Goal: Find contact information: Find contact information

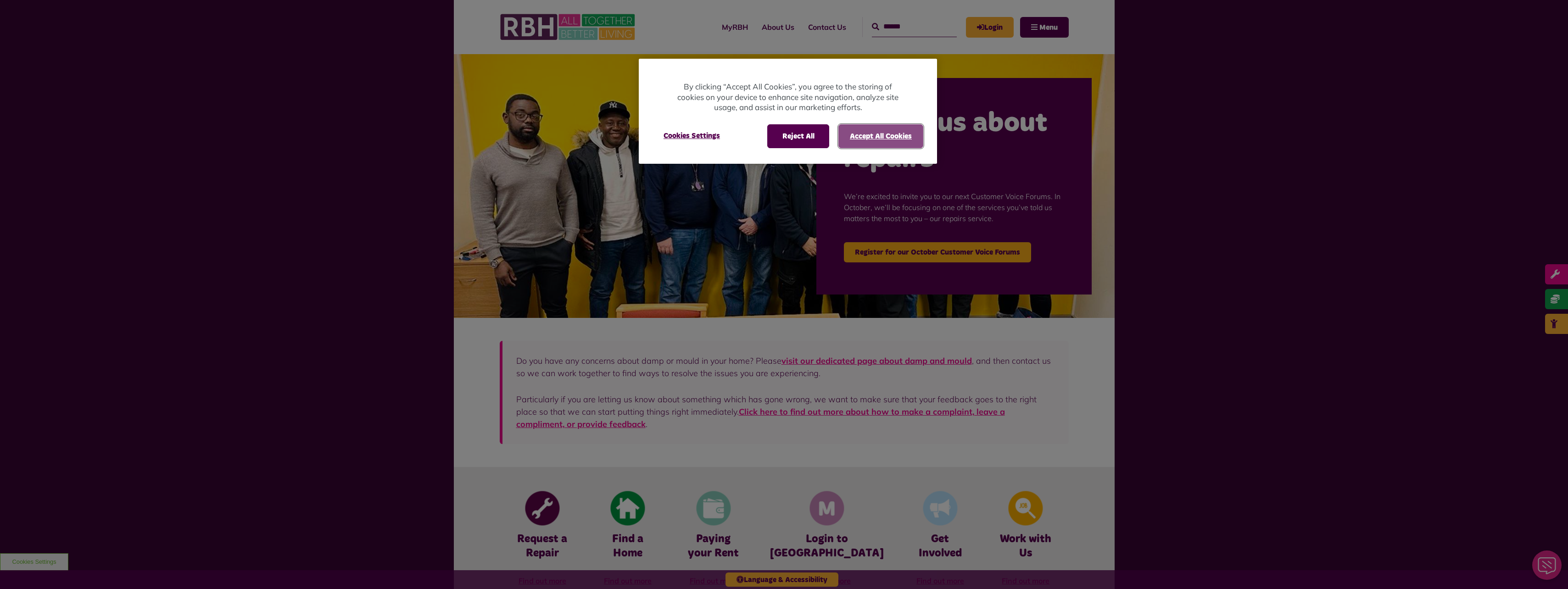
click at [867, 134] on button "Accept All Cookies" at bounding box center [880, 136] width 85 height 24
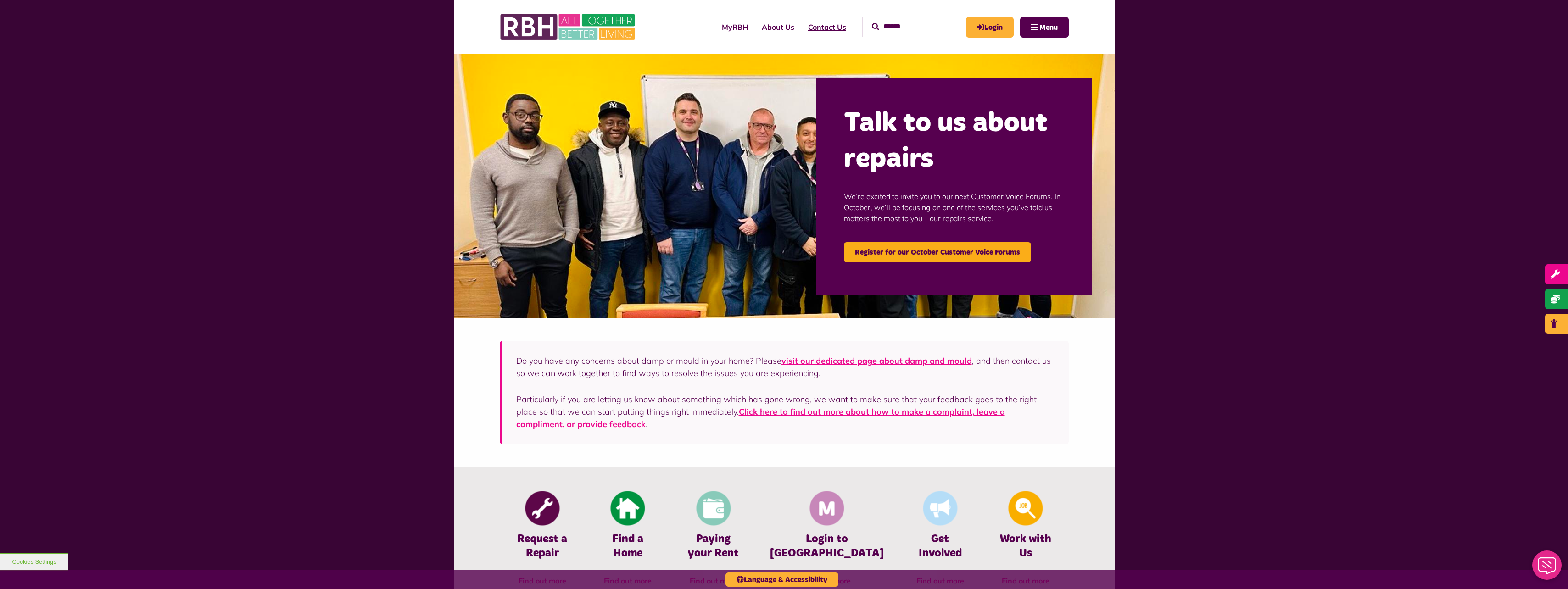
click at [804, 33] on link "Contact Us" at bounding box center [827, 27] width 52 height 25
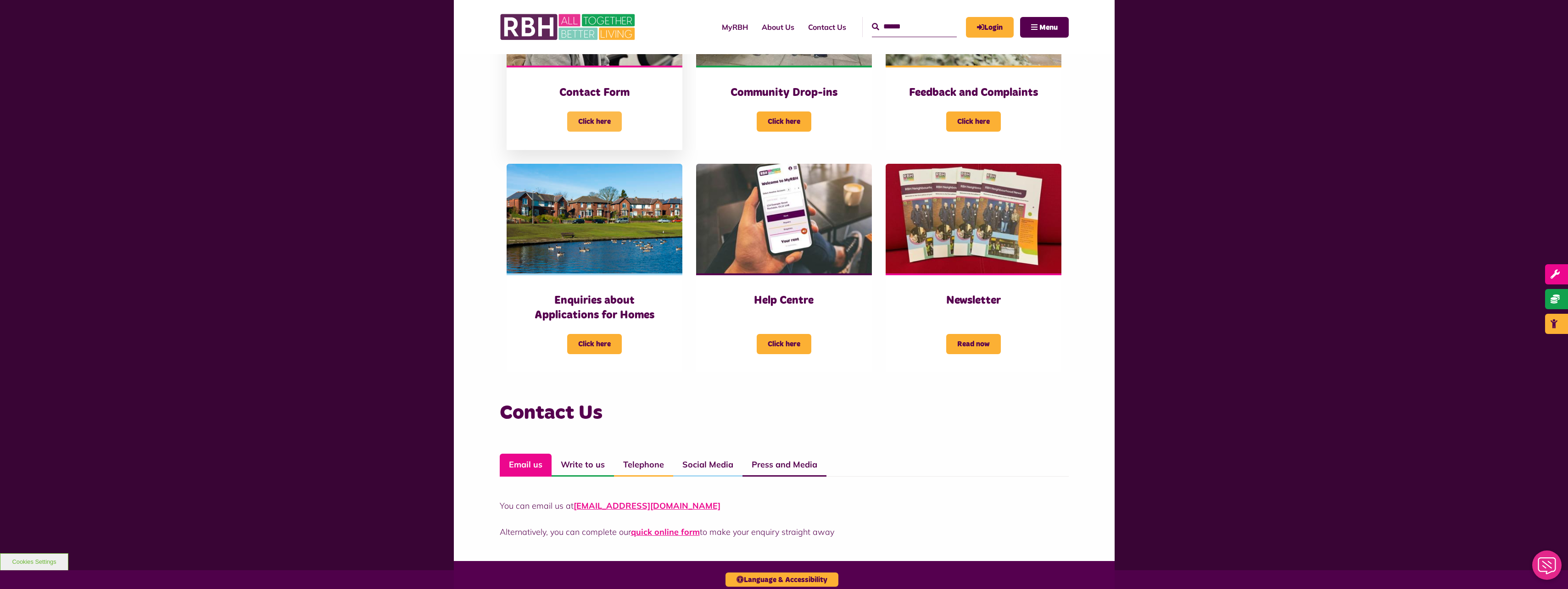
scroll to position [321, 0]
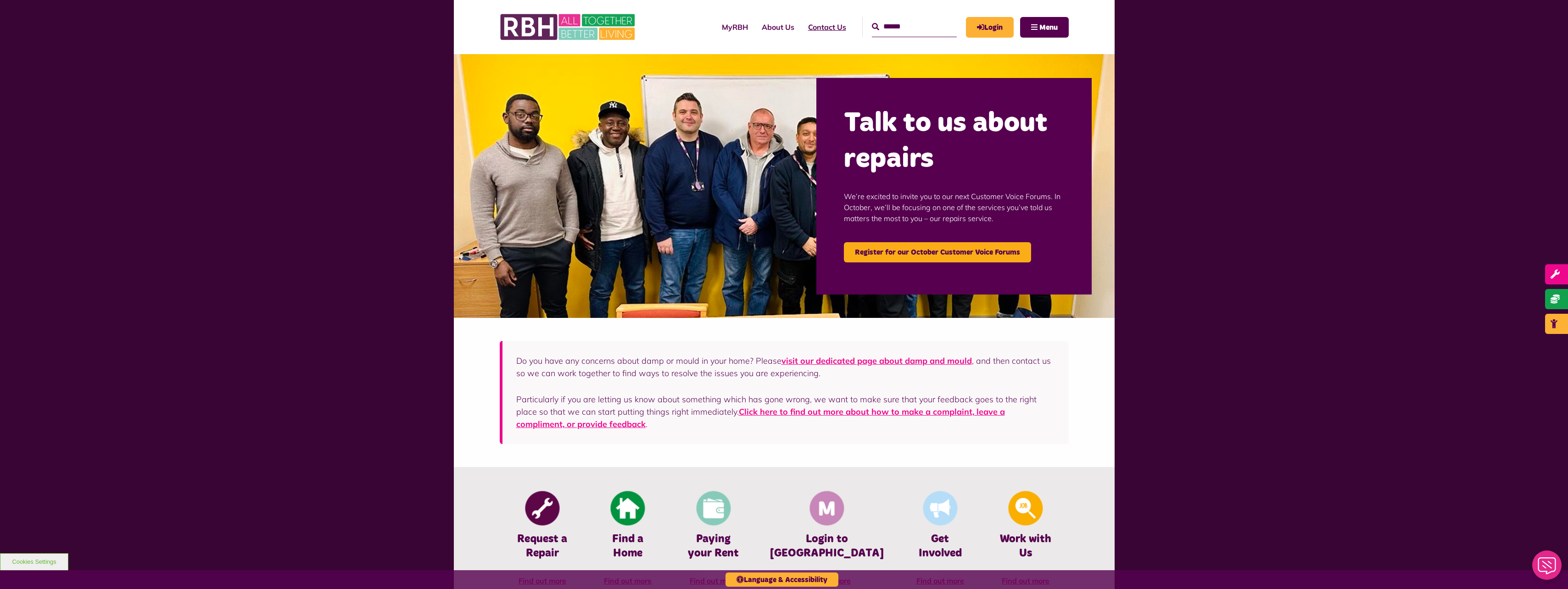
click at [810, 27] on link "Contact Us" at bounding box center [827, 27] width 52 height 25
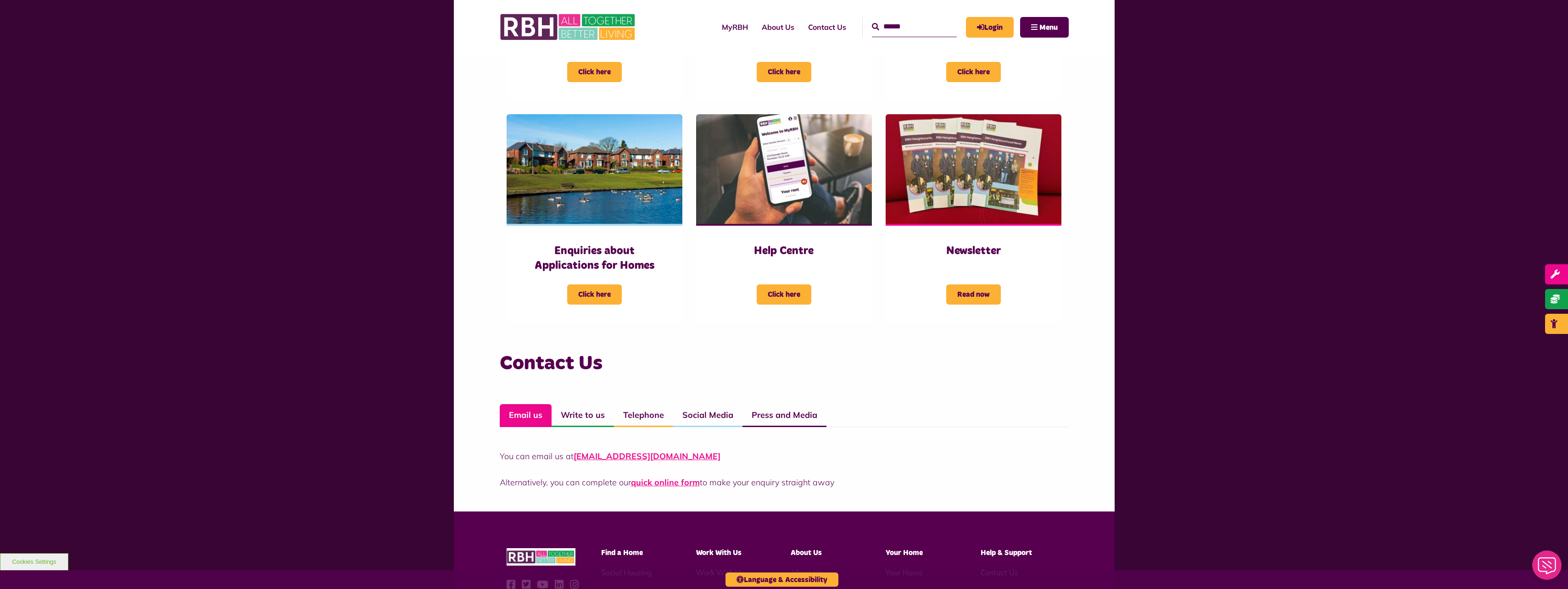
scroll to position [367, 0]
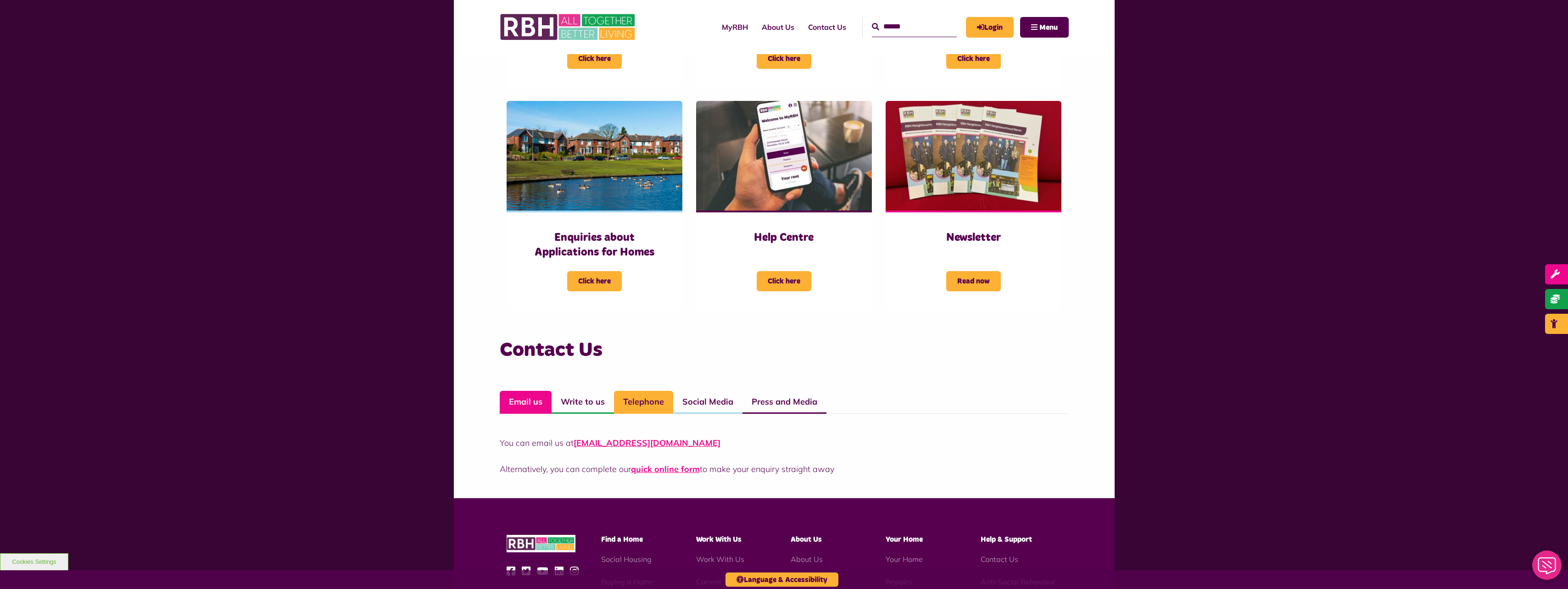
click at [646, 402] on link "Telephone" at bounding box center [643, 402] width 59 height 23
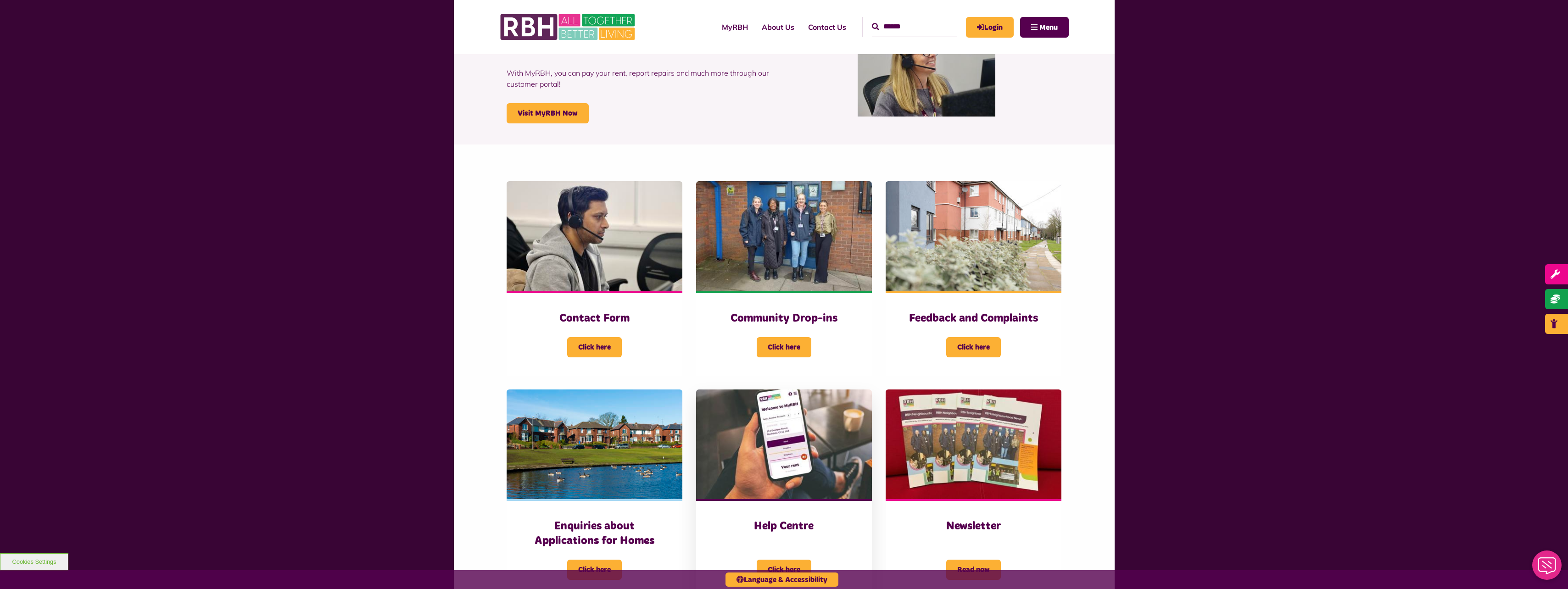
scroll to position [0, 0]
